Goal: Find specific page/section: Find specific page/section

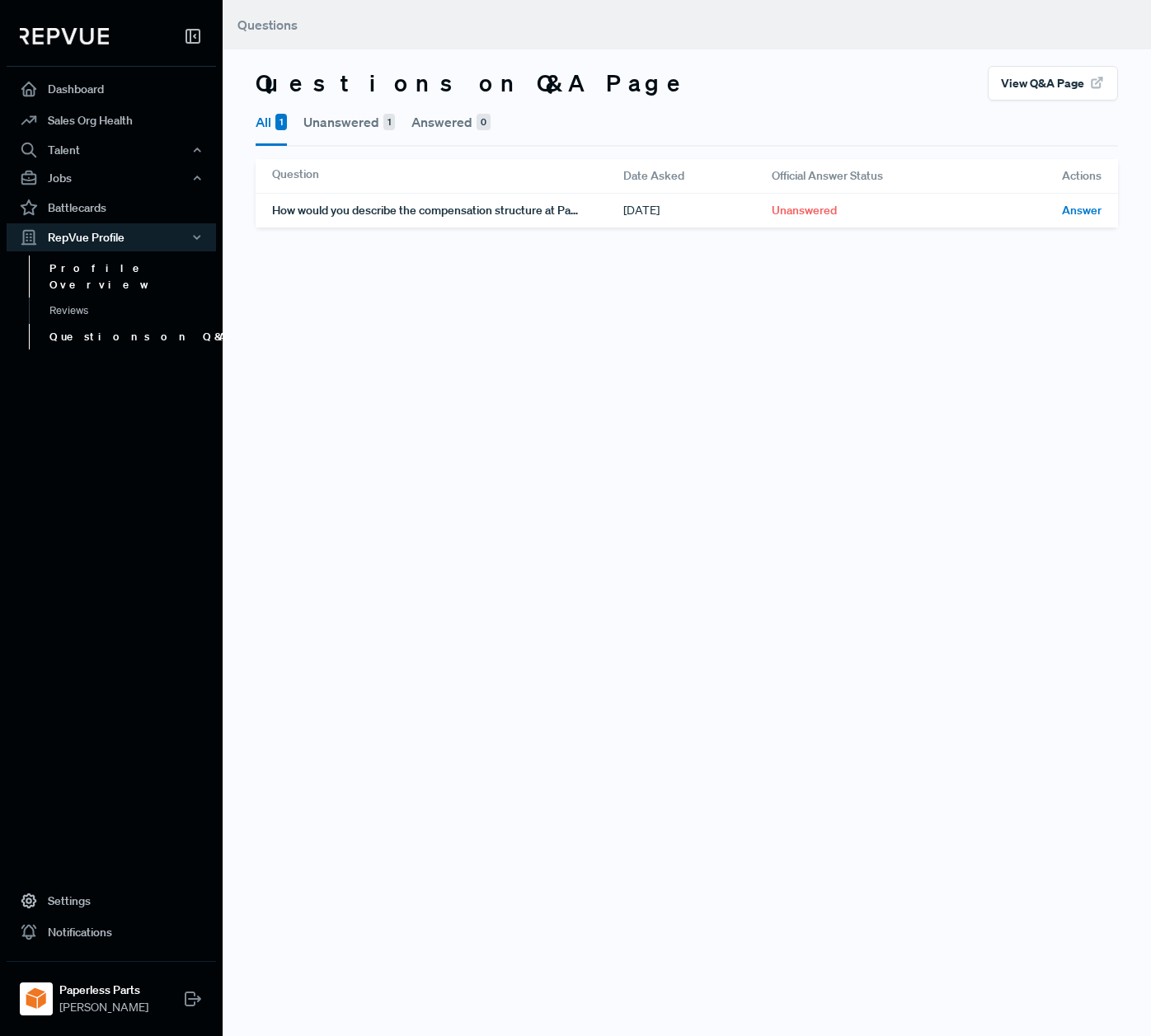
click at [89, 270] on link "Profile Overview" at bounding box center [133, 276] width 209 height 42
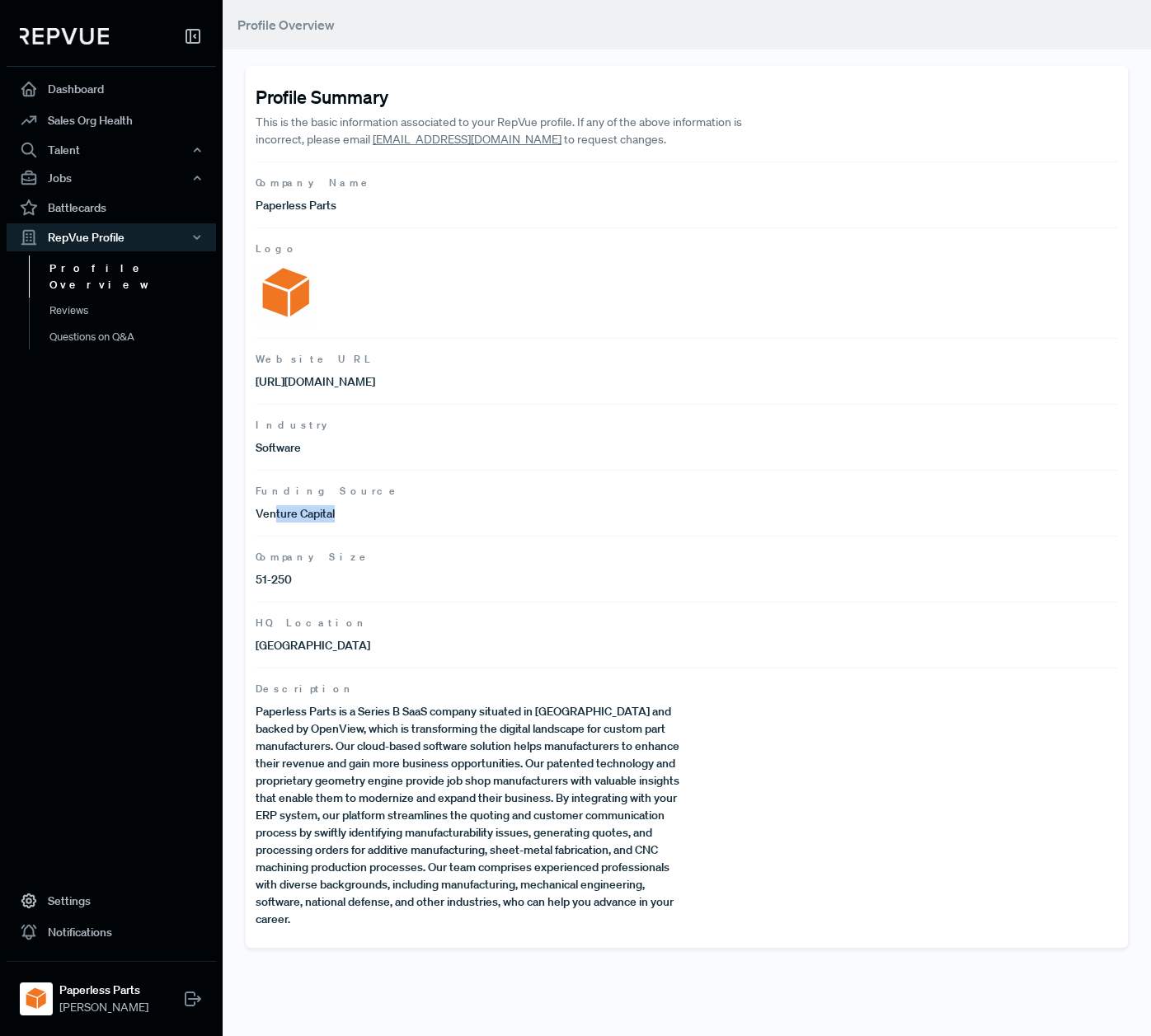
drag, startPoint x: 334, startPoint y: 515, endPoint x: 269, endPoint y: 515, distance: 65.0
click at [270, 515] on p "Venture Capital" at bounding box center [470, 513] width 431 height 17
click at [269, 515] on p "Venture Capital" at bounding box center [470, 513] width 431 height 17
click at [273, 145] on p "This is the basic information associated to your RepVue profile. If any of the …" at bounding box center [514, 130] width 517 height 35
